Goal: Transaction & Acquisition: Obtain resource

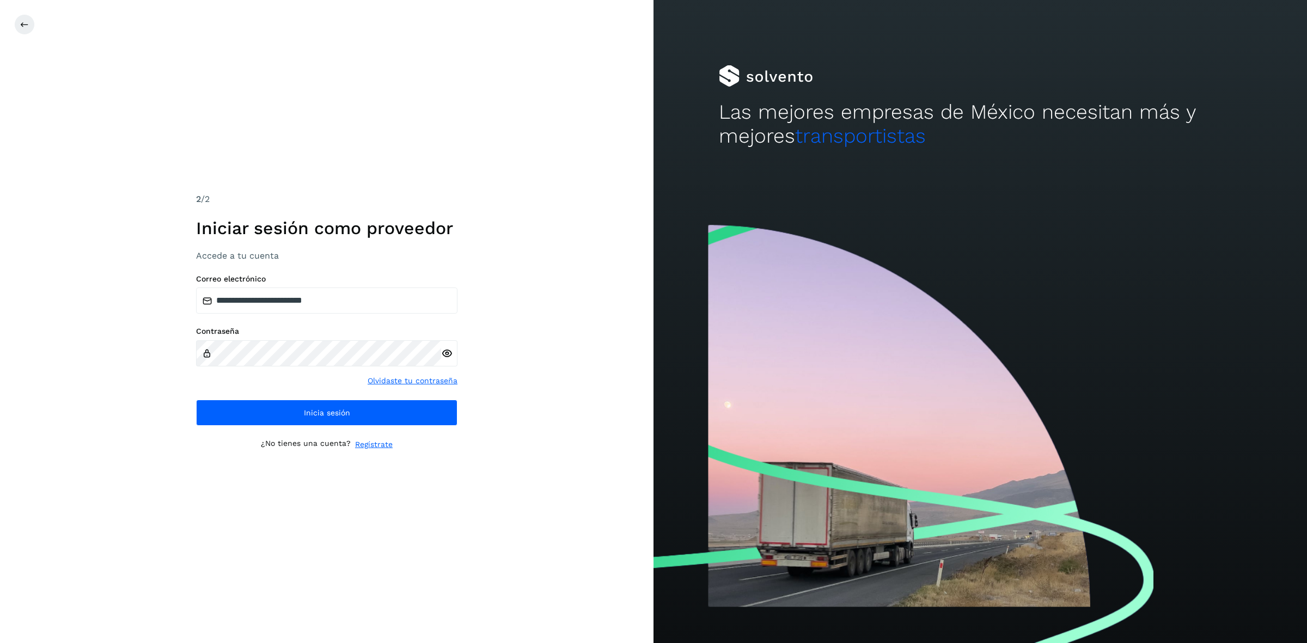
click at [284, 412] on button "Inicia sesión" at bounding box center [326, 413] width 261 height 26
click at [238, 424] on button "Inicia sesión" at bounding box center [326, 413] width 261 height 26
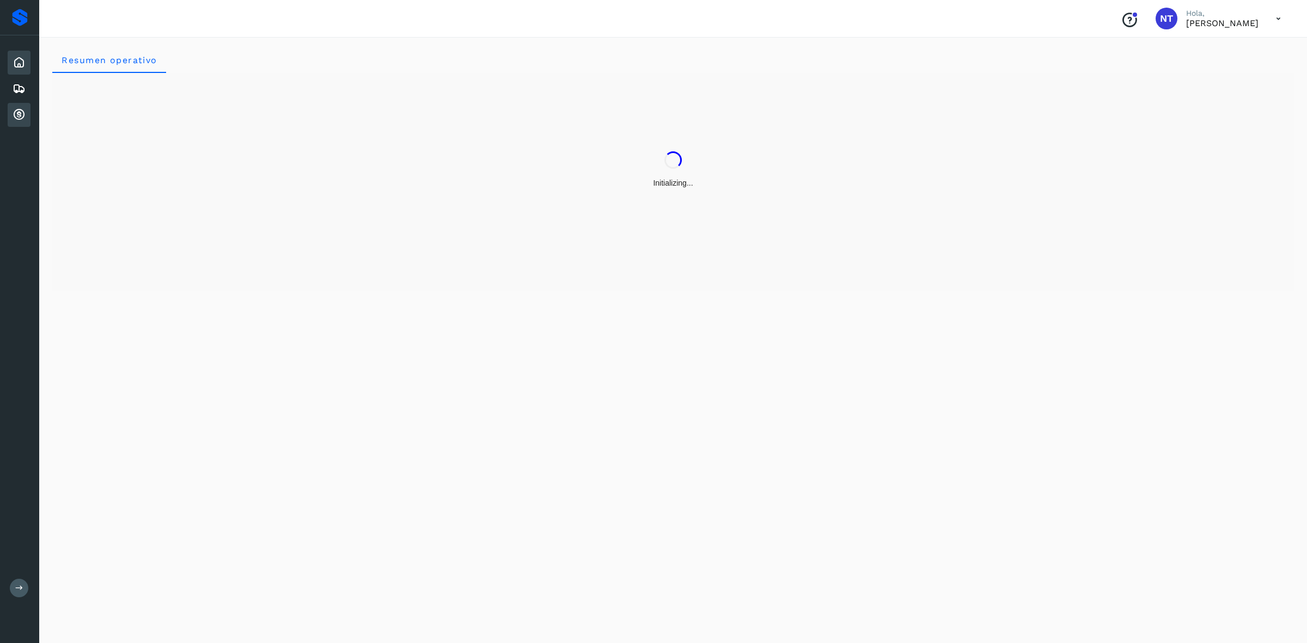
click at [19, 118] on icon at bounding box center [19, 114] width 13 height 13
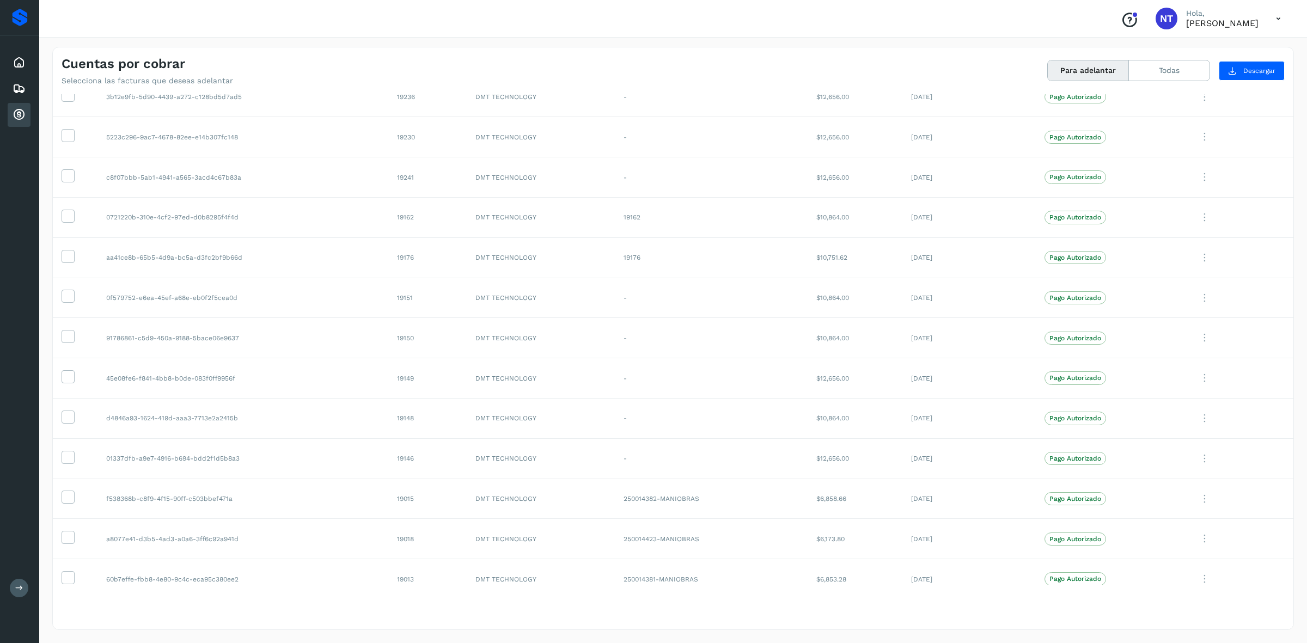
scroll to position [507, 0]
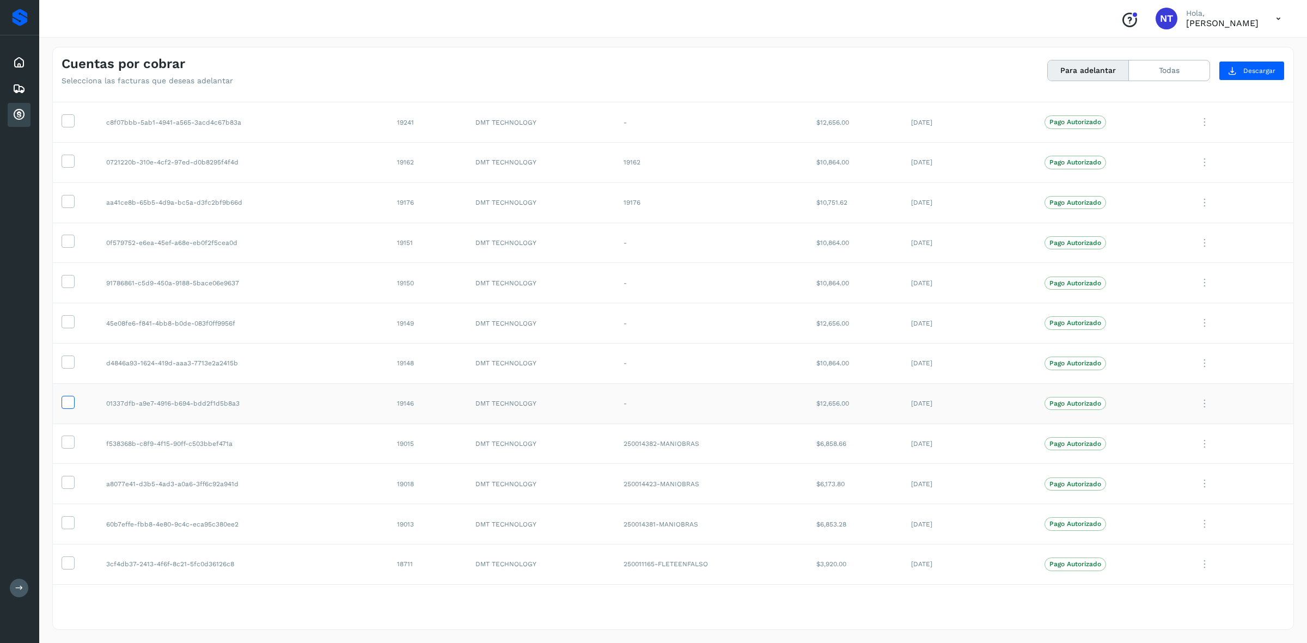
click at [71, 399] on icon at bounding box center [67, 401] width 11 height 11
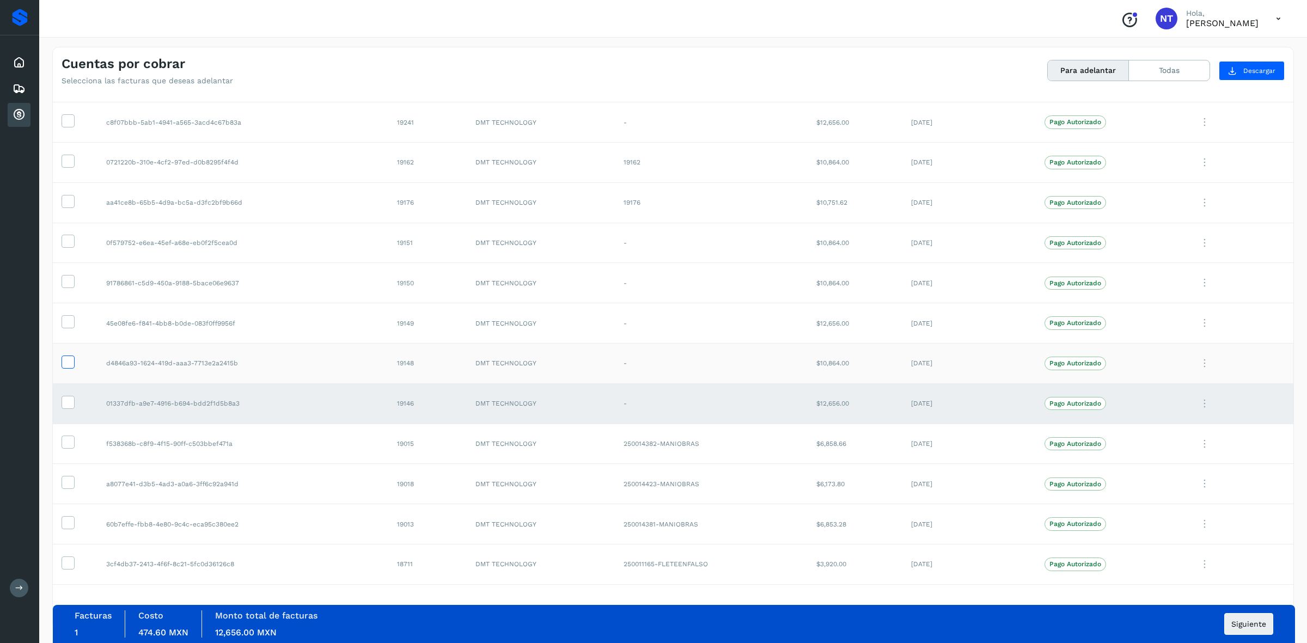
click at [69, 357] on icon at bounding box center [67, 361] width 11 height 11
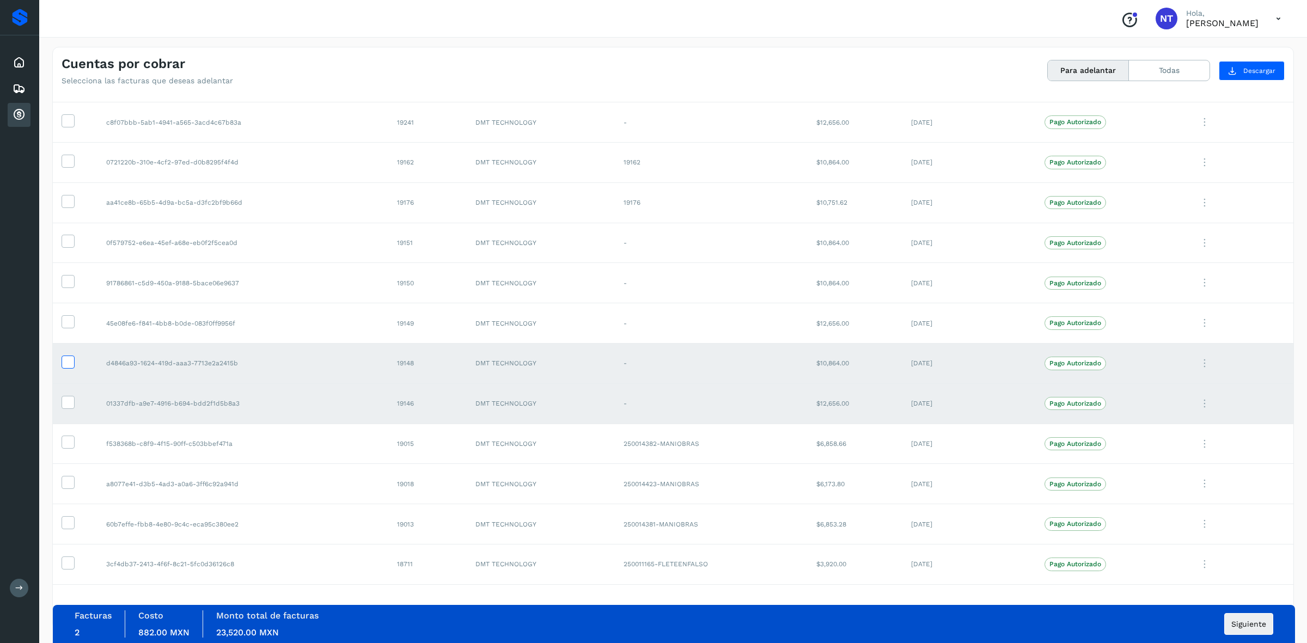
click at [69, 364] on icon at bounding box center [67, 361] width 11 height 11
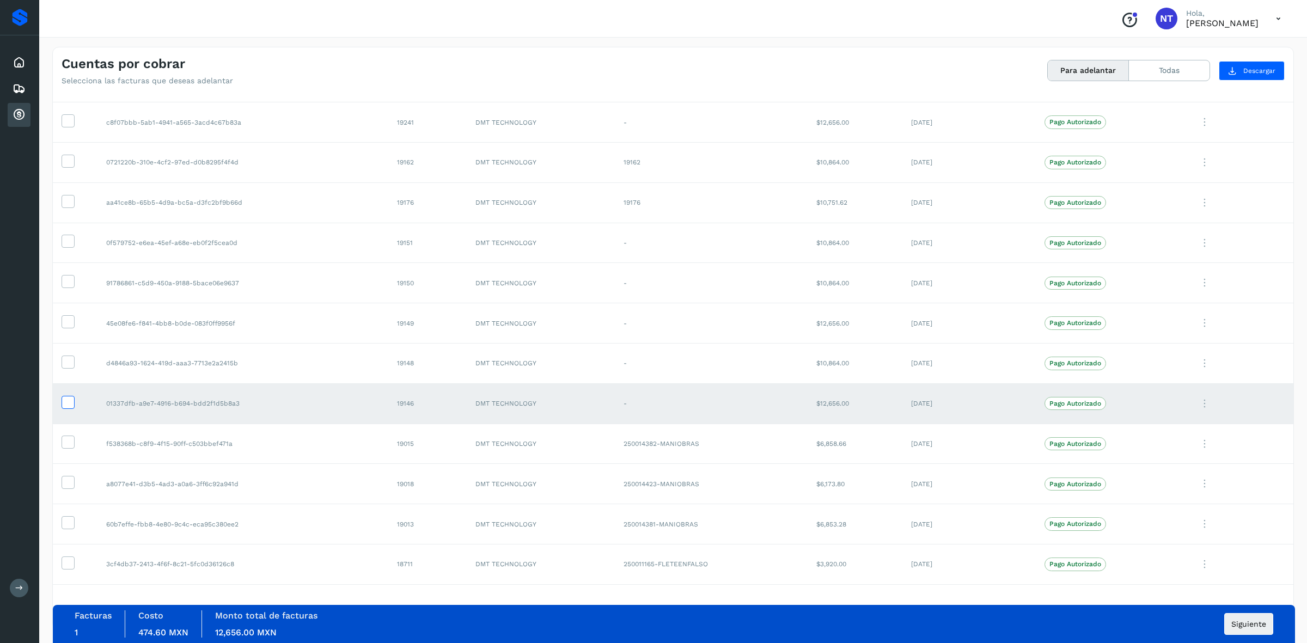
click at [66, 399] on icon at bounding box center [67, 401] width 11 height 11
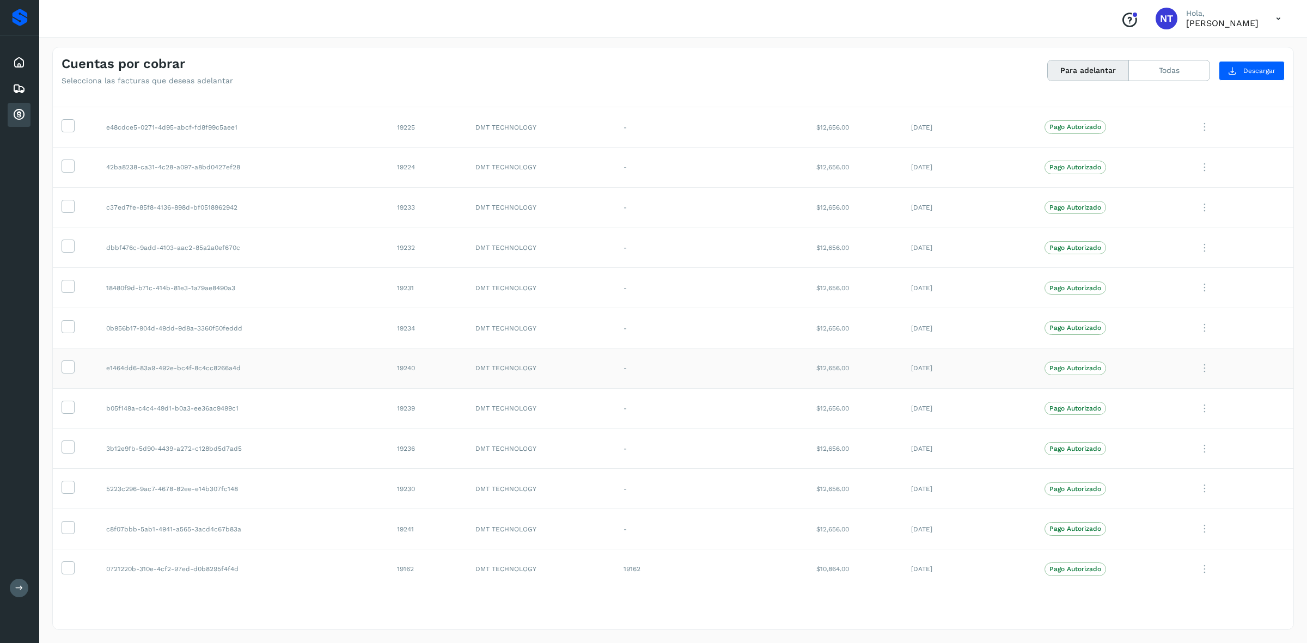
scroll to position [0, 0]
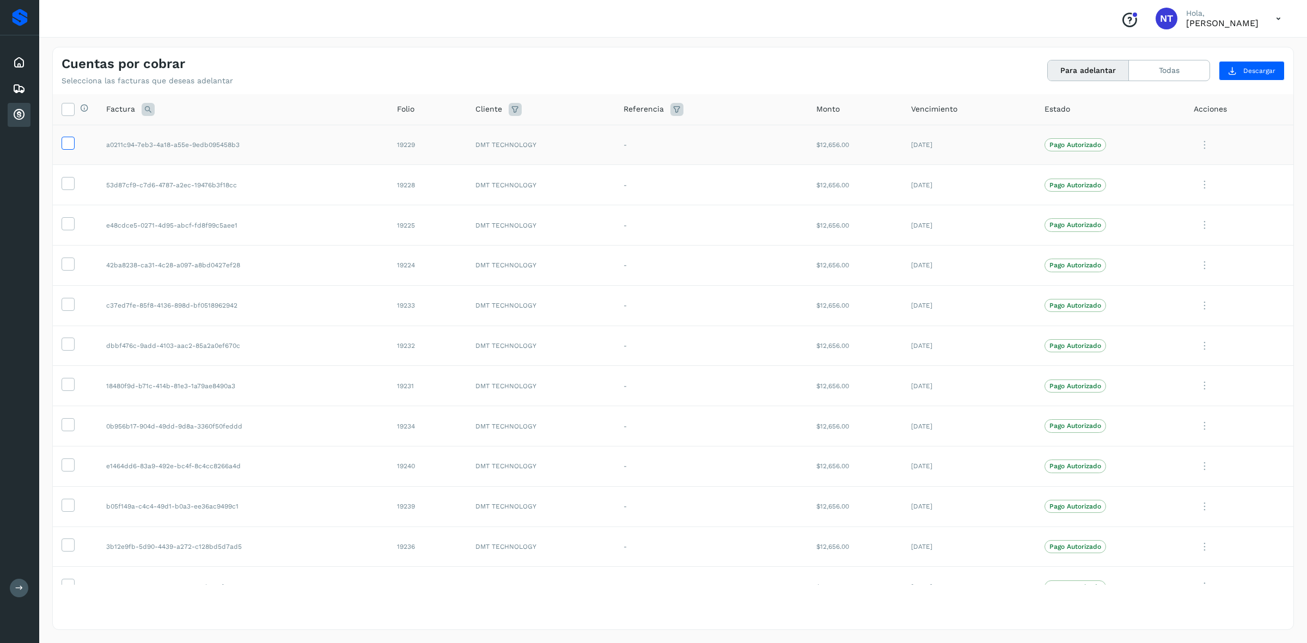
click at [70, 142] on icon at bounding box center [67, 142] width 11 height 11
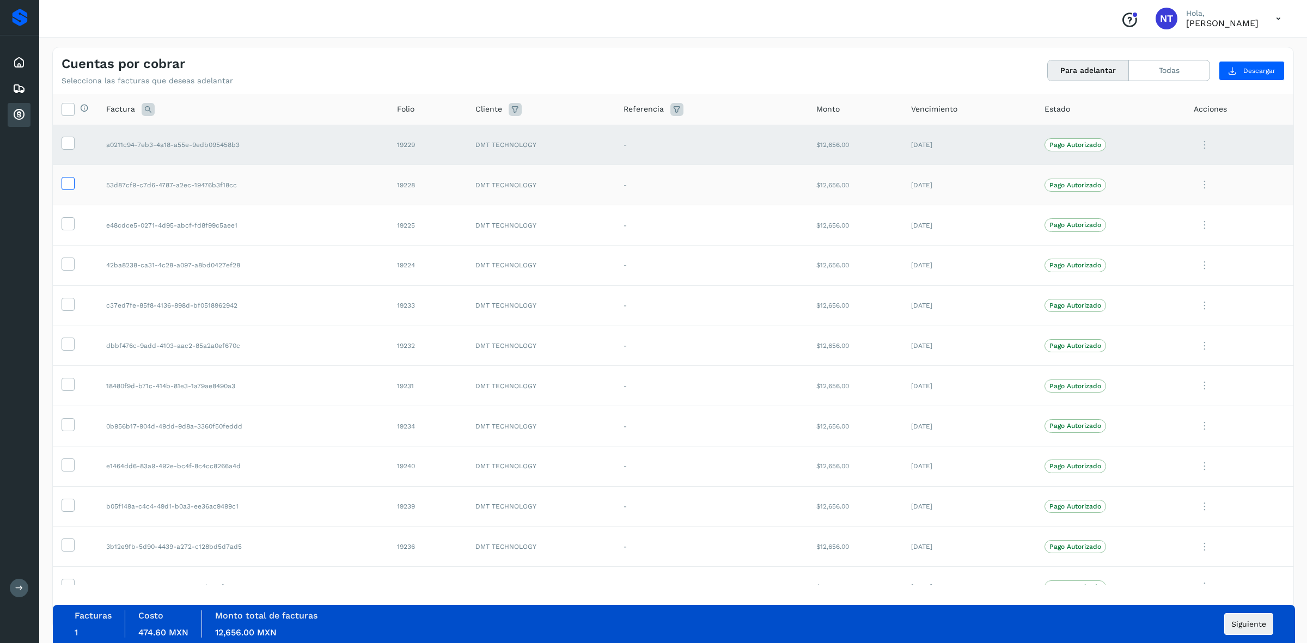
click at [71, 189] on span at bounding box center [67, 186] width 11 height 8
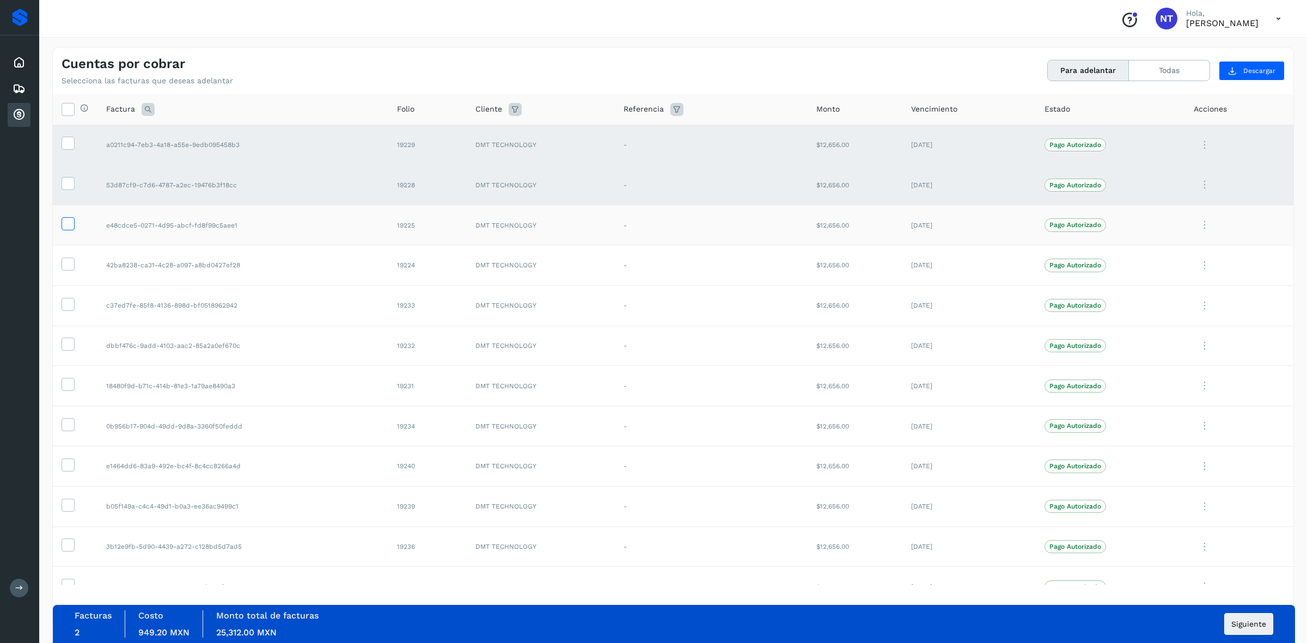
click at [69, 221] on icon at bounding box center [67, 222] width 11 height 11
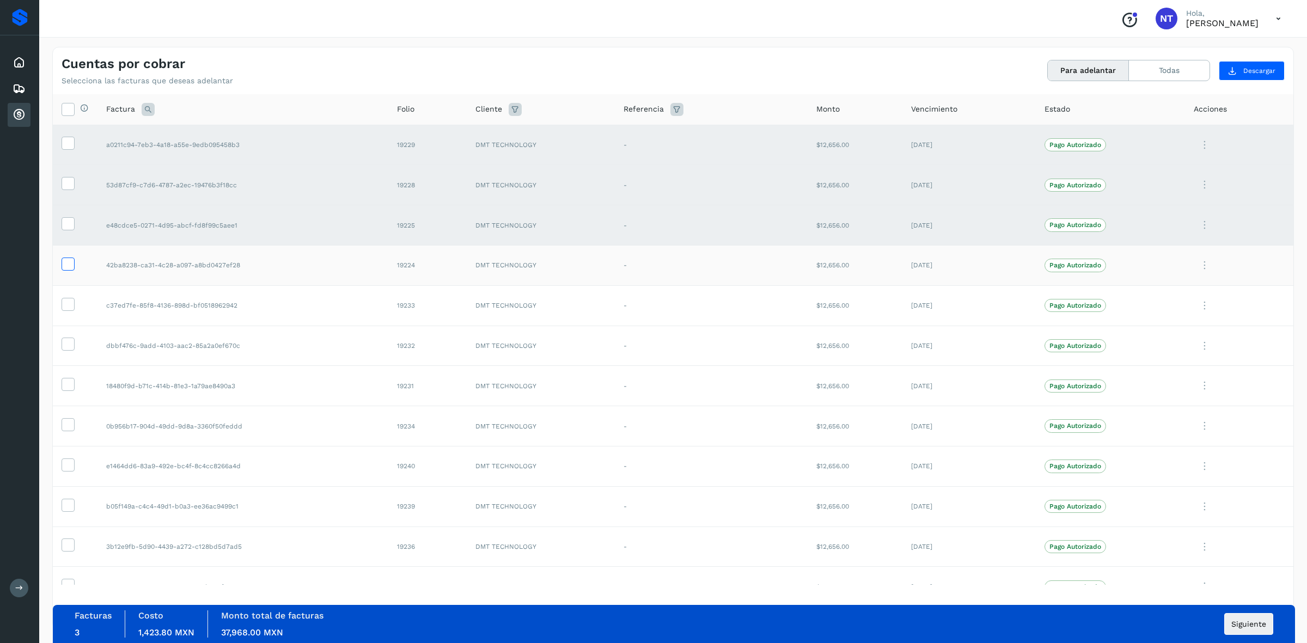
click at [73, 260] on icon at bounding box center [67, 263] width 11 height 11
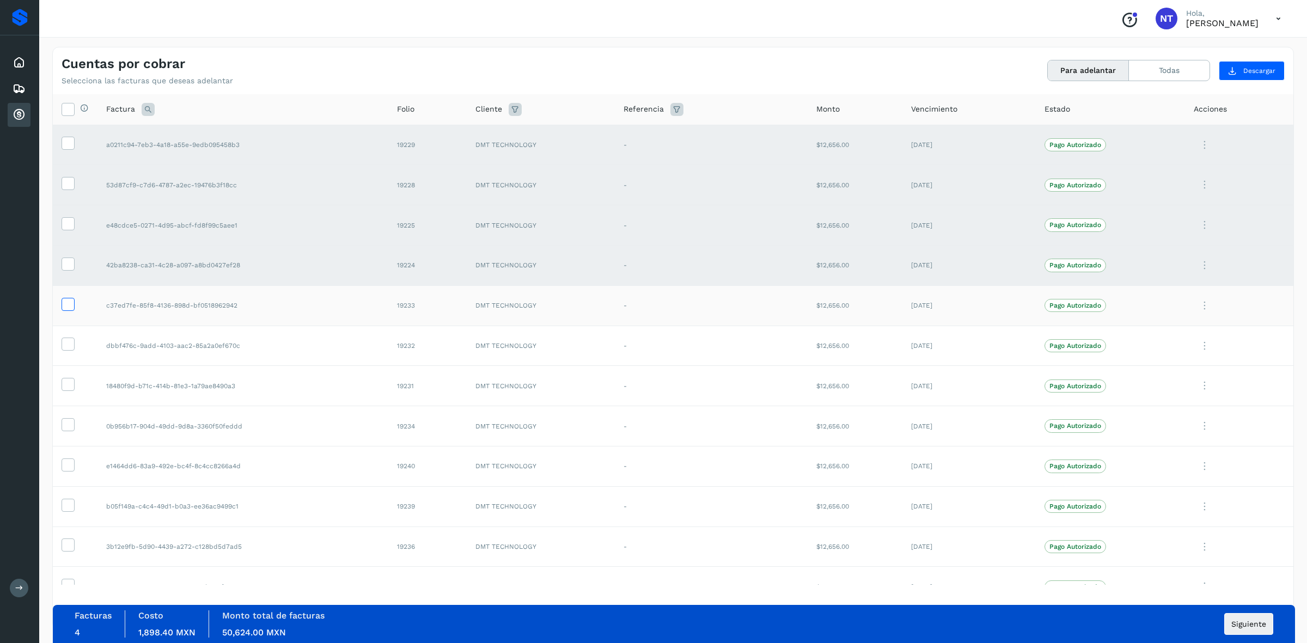
click at [69, 298] on icon at bounding box center [67, 303] width 11 height 11
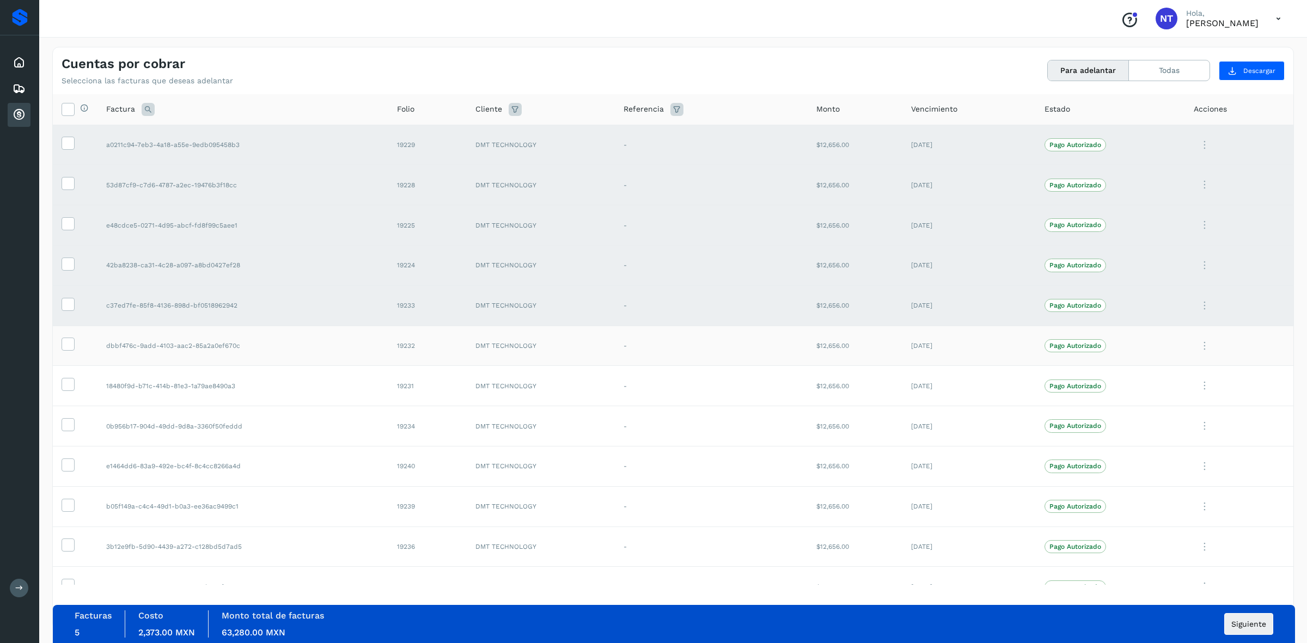
click at [75, 346] on td at bounding box center [75, 346] width 45 height 40
click at [70, 344] on icon at bounding box center [67, 343] width 11 height 11
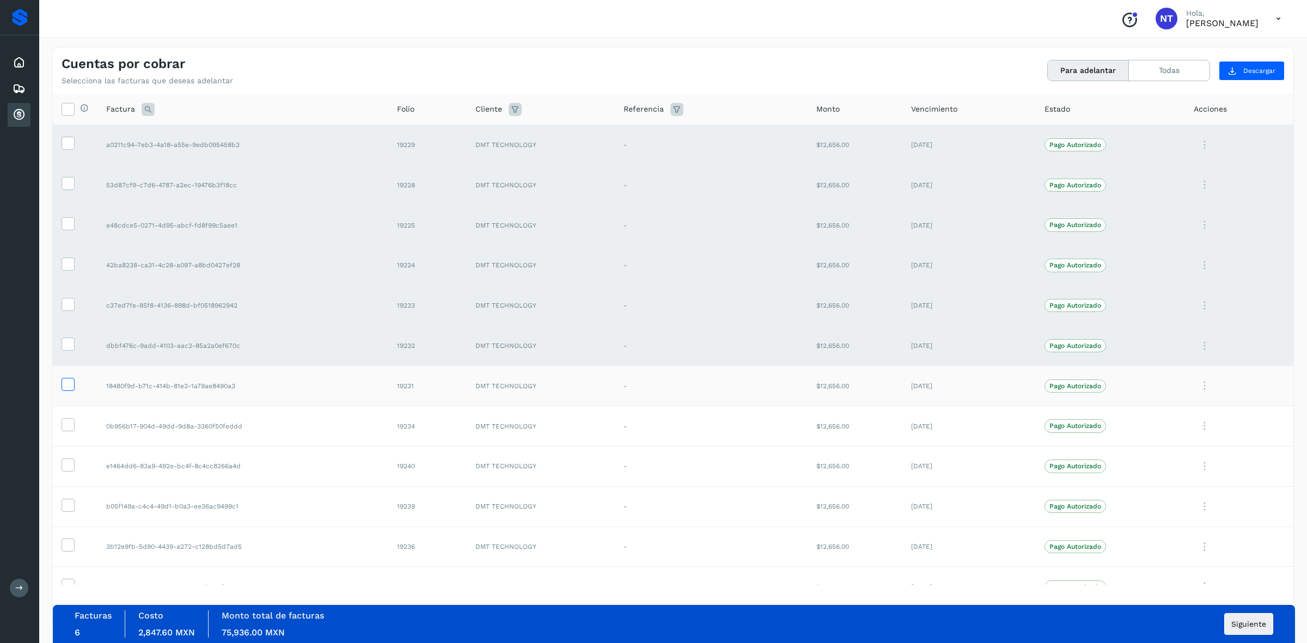
click at [66, 391] on label at bounding box center [68, 384] width 13 height 13
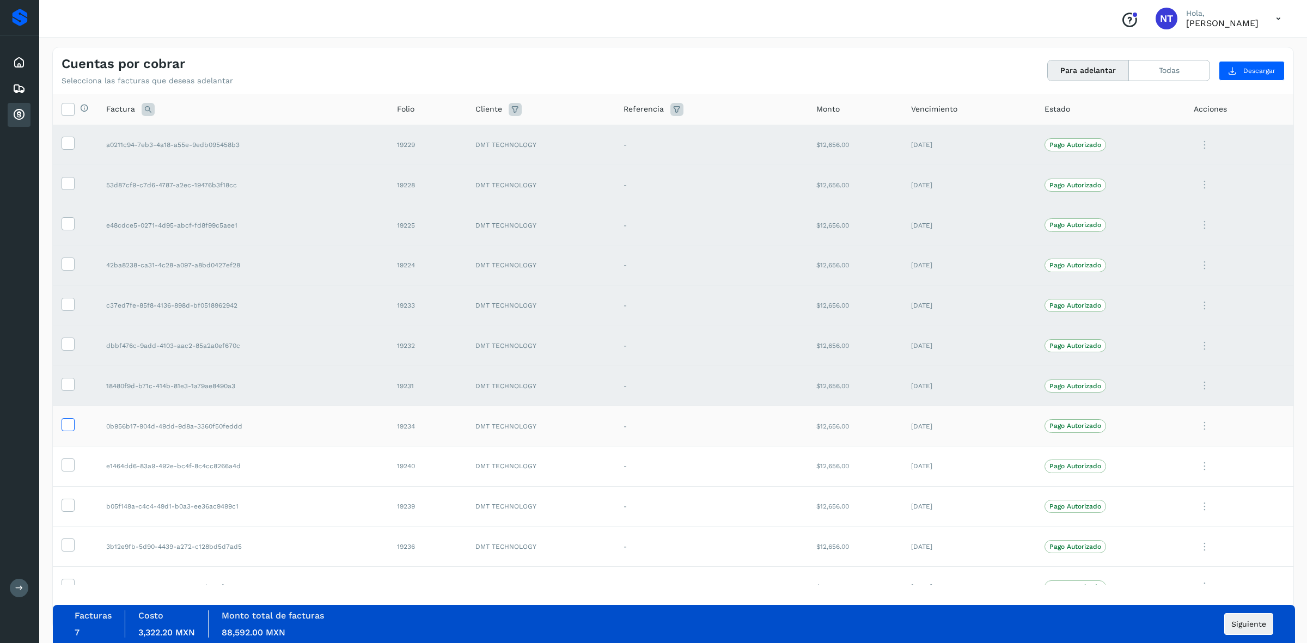
click at [69, 428] on icon at bounding box center [67, 423] width 11 height 11
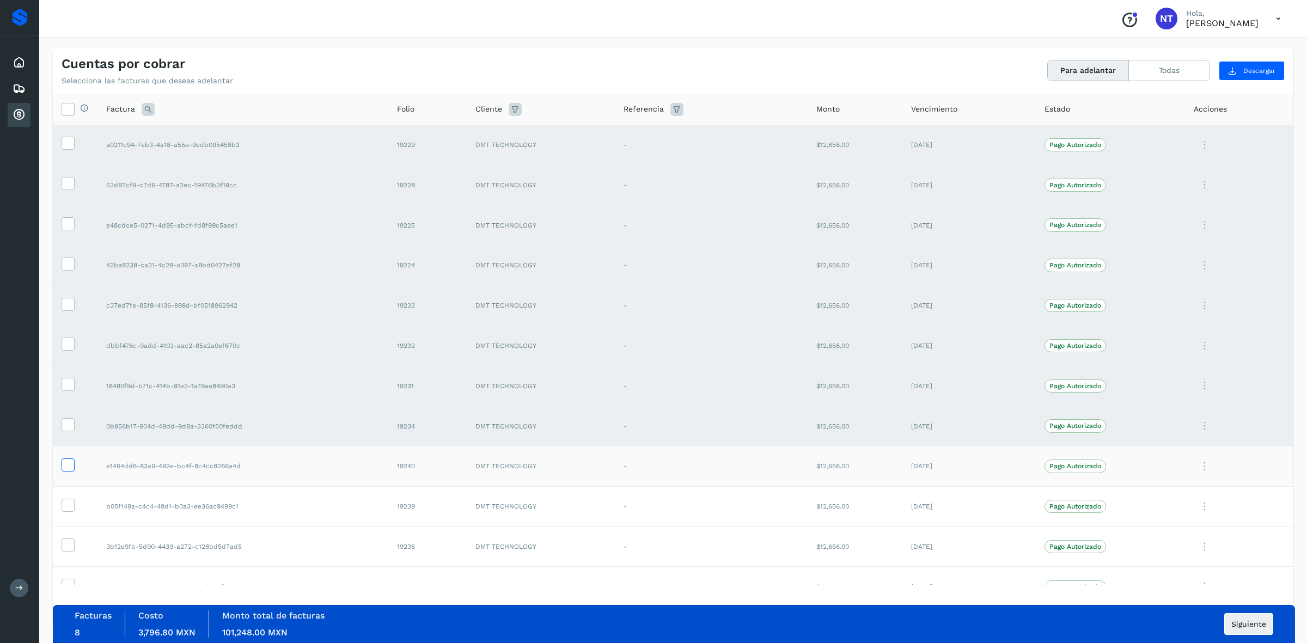
click at [63, 467] on icon at bounding box center [67, 463] width 11 height 11
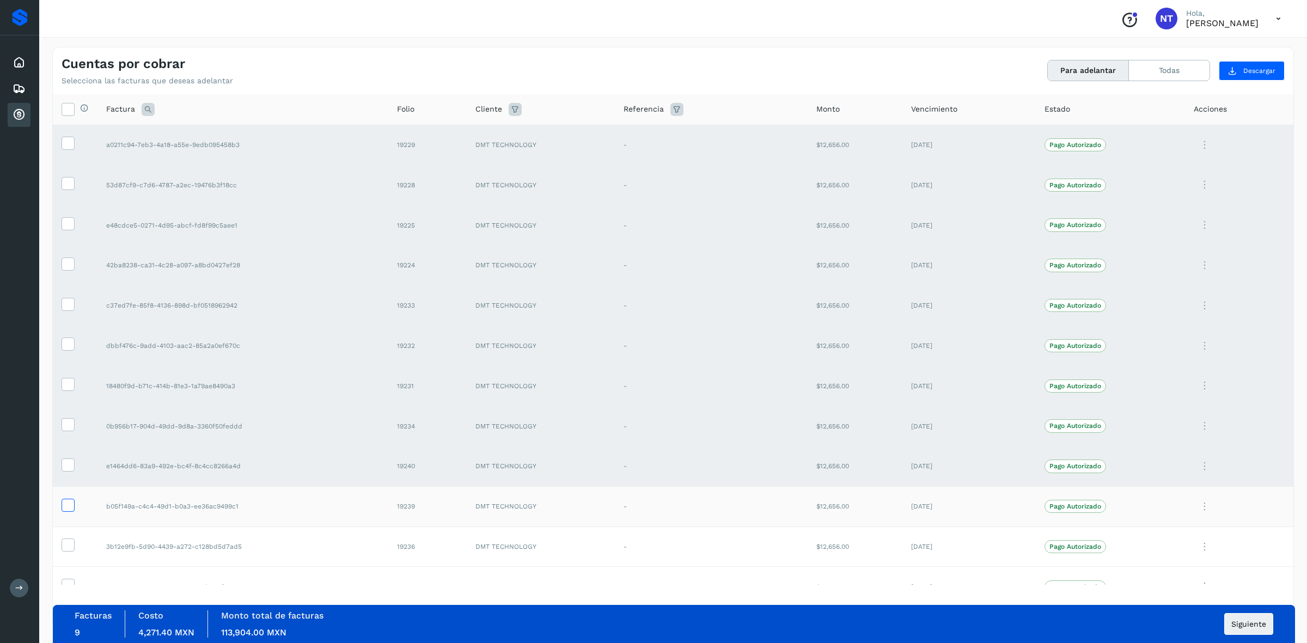
click at [64, 505] on icon at bounding box center [67, 504] width 11 height 11
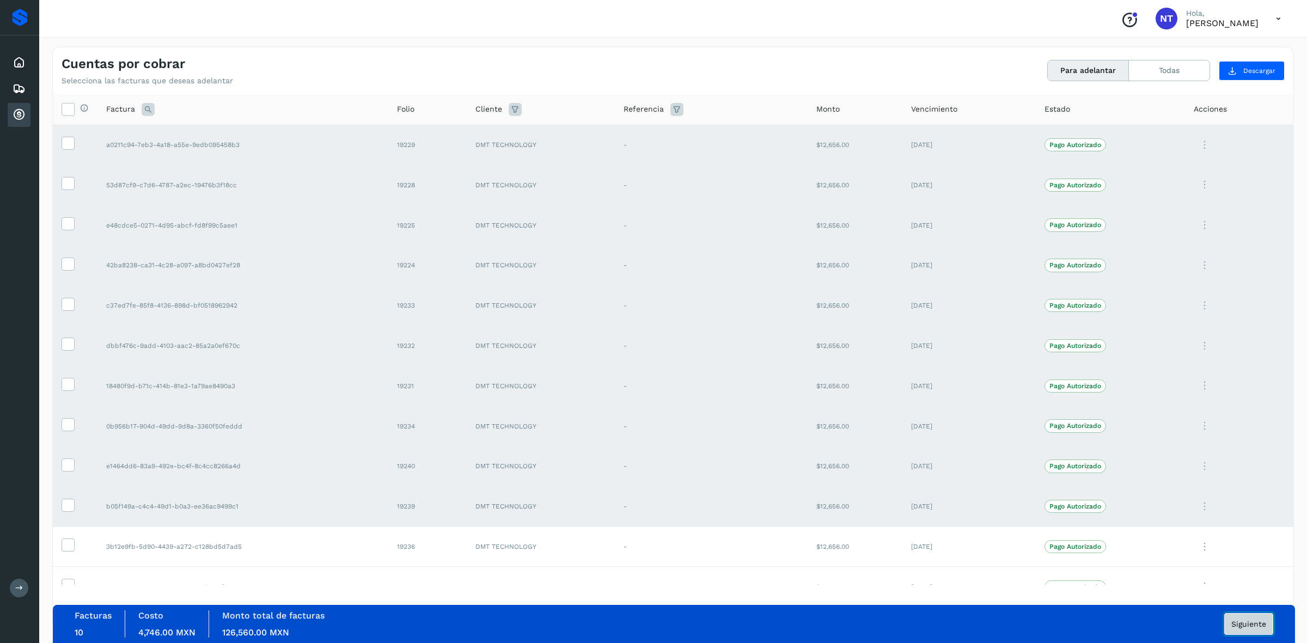
click at [1251, 624] on span "Siguiente" at bounding box center [1248, 624] width 35 height 8
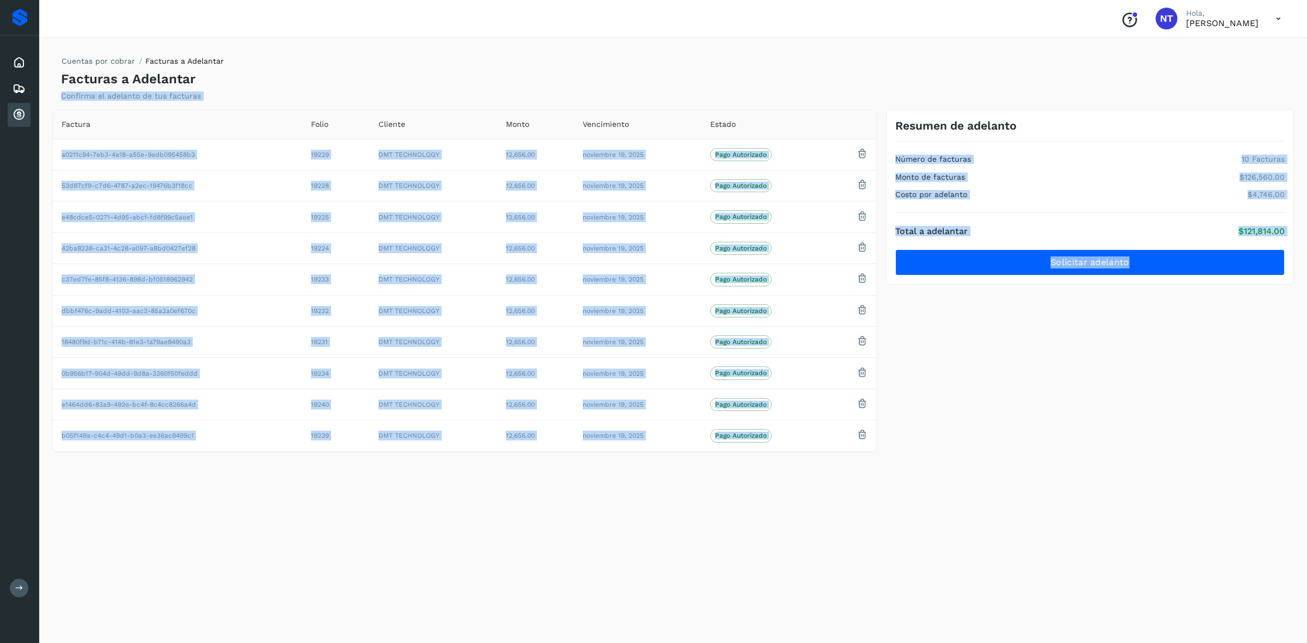
drag, startPoint x: 55, startPoint y: 93, endPoint x: 1235, endPoint y: 486, distance: 1243.5
click at [1235, 486] on div "Cuentas por cobrar Facturas a Adelantar Facturas a Adelantar Confirma el adelan…" at bounding box center [672, 338] width 1241 height 583
copy div "Confirma el adelanto de tus facturas Factura Folio Cliente Monto Vencimiento Es…"
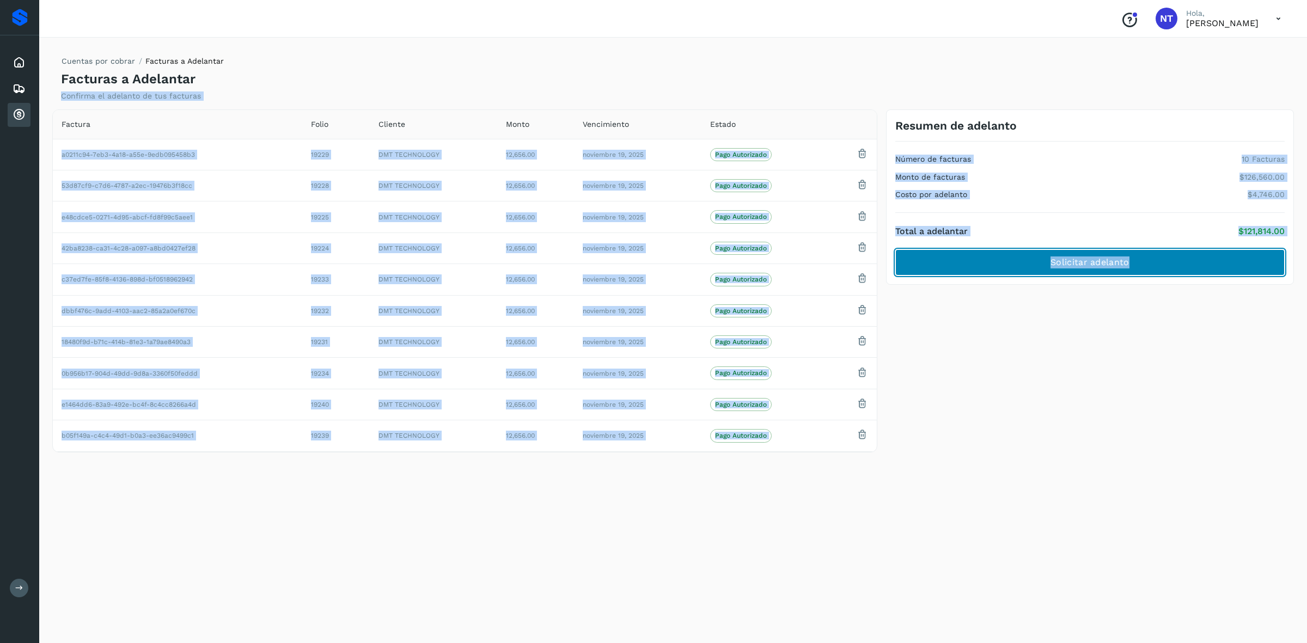
click at [1033, 267] on button "Solicitar adelanto" at bounding box center [1089, 262] width 389 height 26
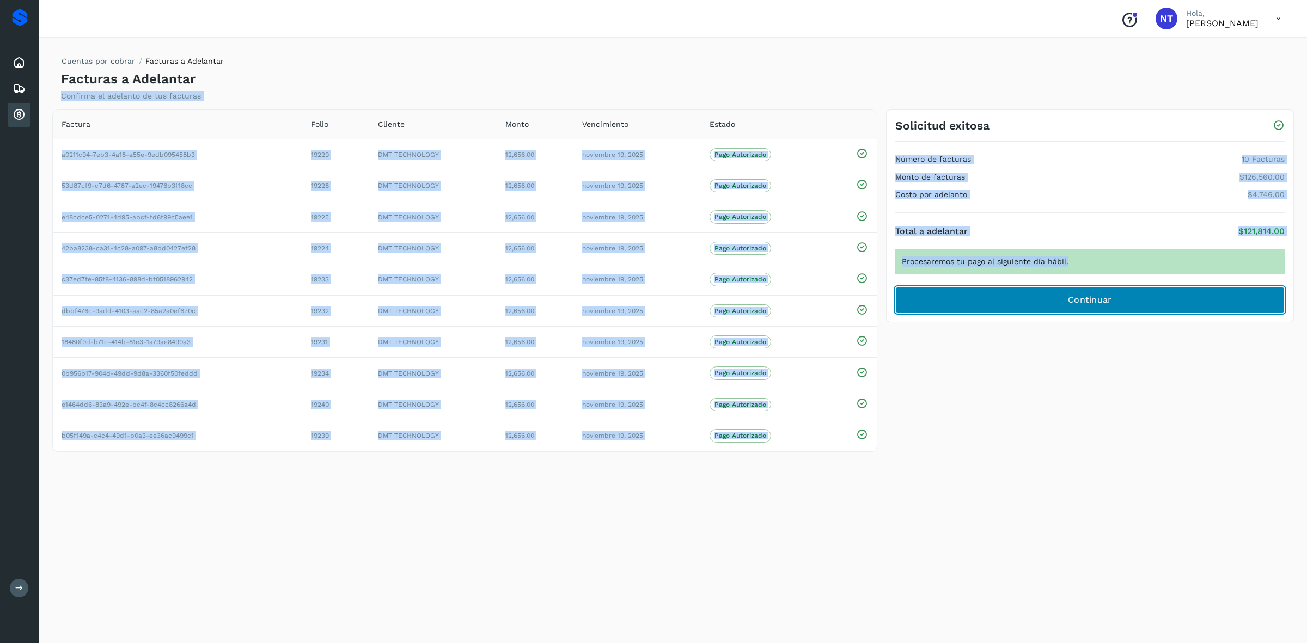
click at [1078, 311] on button "Continuar" at bounding box center [1089, 300] width 389 height 26
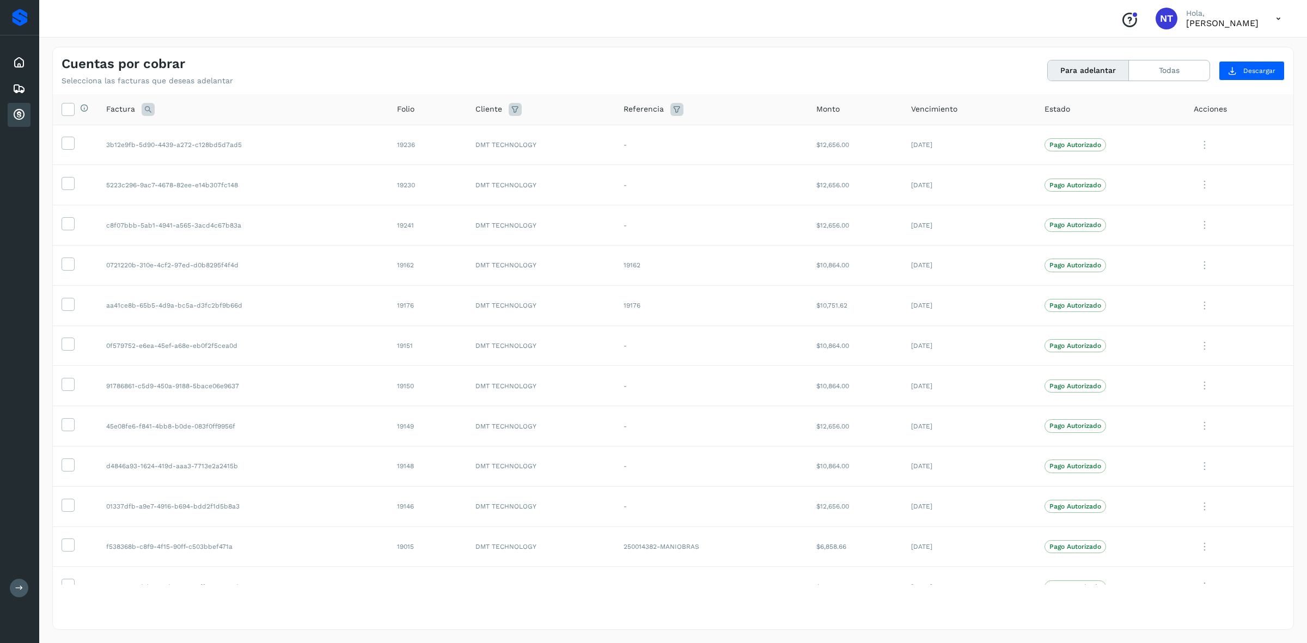
click at [1279, 15] on icon at bounding box center [1278, 19] width 22 height 22
click at [1191, 49] on div "Cerrar sesión" at bounding box center [1224, 49] width 130 height 21
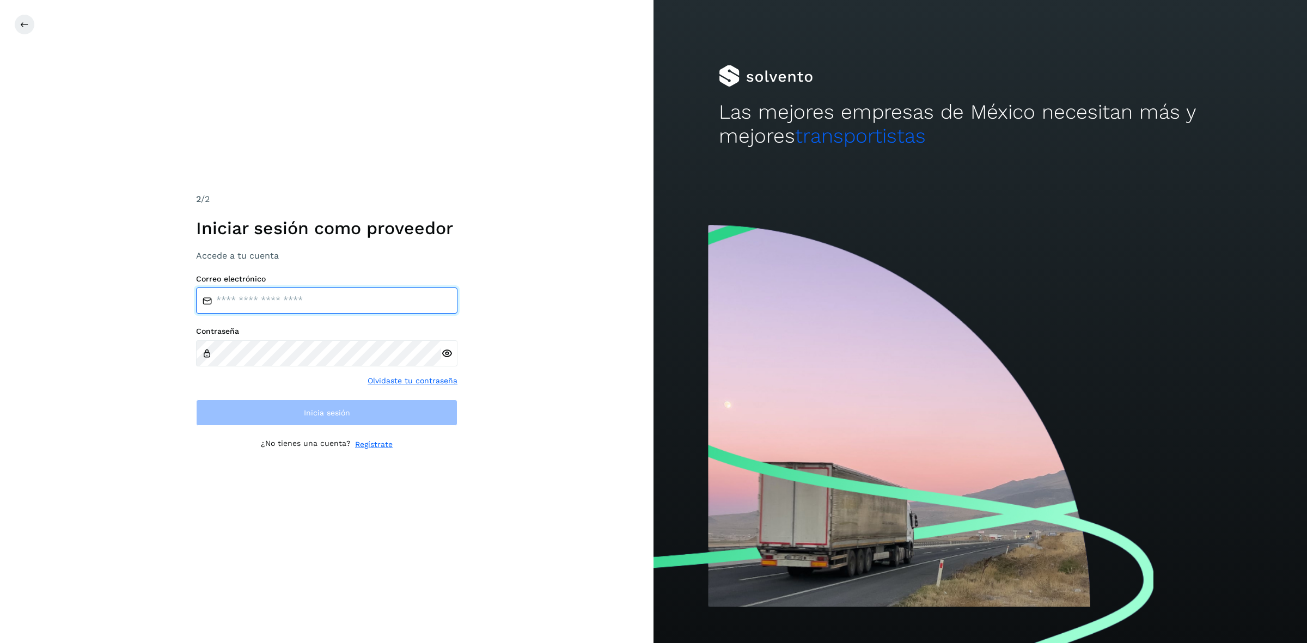
type input "**********"
